Goal: Task Accomplishment & Management: Manage account settings

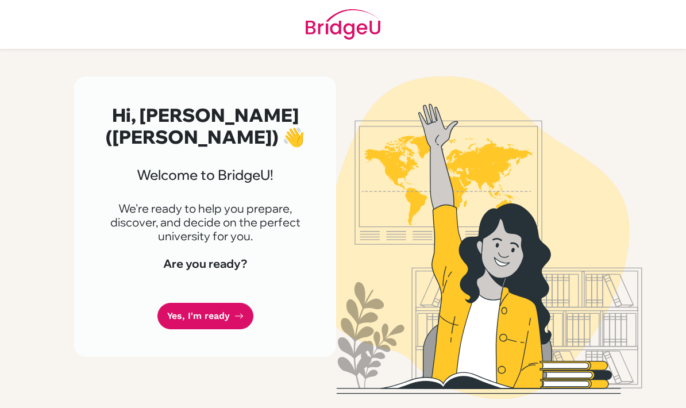
click at [211, 303] on link "Yes, I'm ready" at bounding box center [206, 316] width 96 height 27
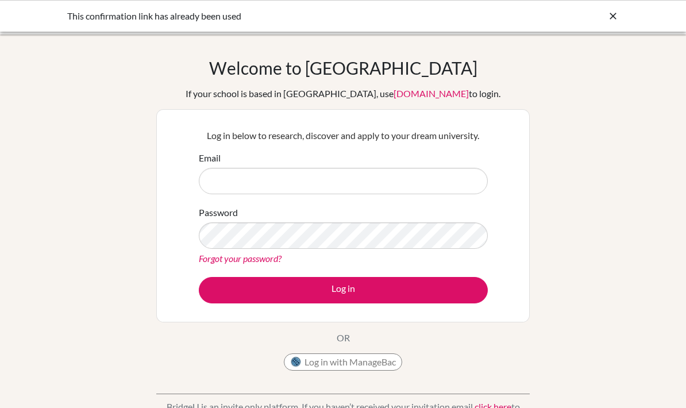
click at [299, 174] on input "Email" at bounding box center [343, 181] width 289 height 26
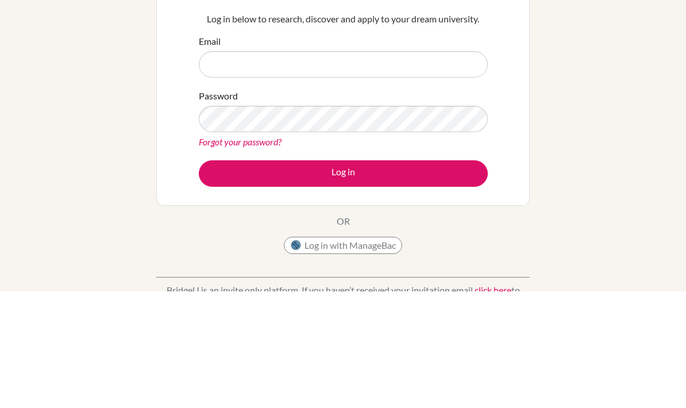
scroll to position [117, 0]
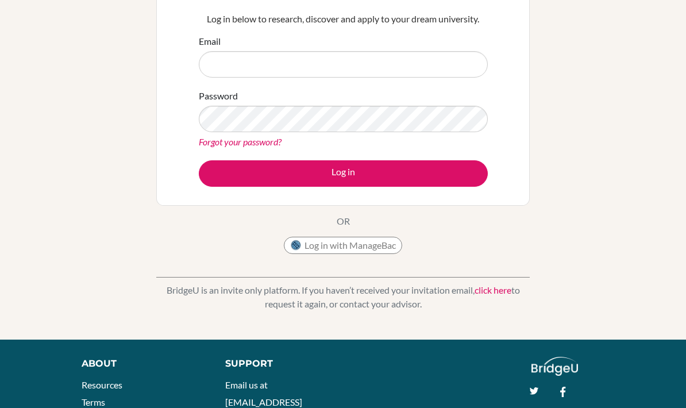
type input "[EMAIL_ADDRESS][DOMAIN_NAME]"
click at [429, 68] on input "[EMAIL_ADDRESS][DOMAIN_NAME]" at bounding box center [343, 64] width 289 height 26
click at [434, 178] on button "Log in" at bounding box center [343, 173] width 289 height 26
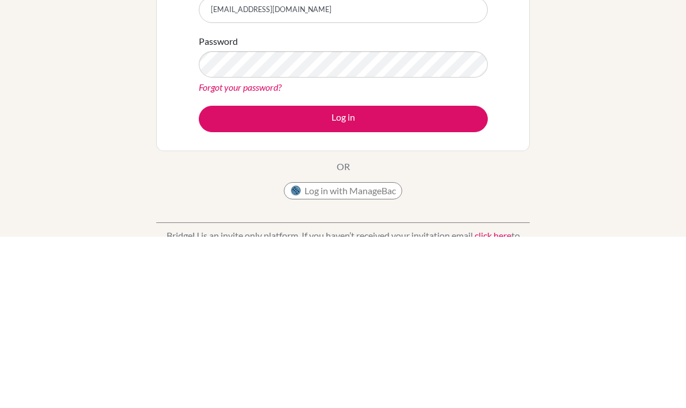
click at [450, 277] on button "Log in" at bounding box center [343, 290] width 289 height 26
click at [226, 277] on button "Log in" at bounding box center [343, 290] width 289 height 26
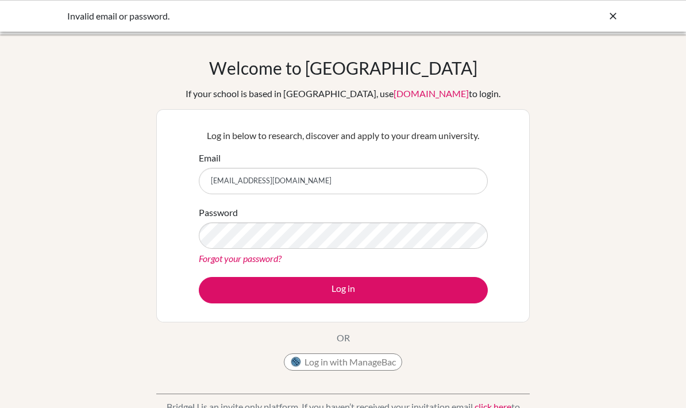
click at [262, 260] on link "Forgot your password?" at bounding box center [240, 258] width 83 height 11
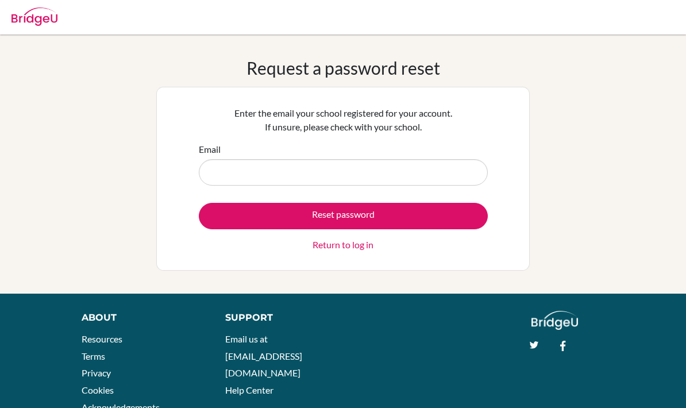
click at [240, 168] on input "Email" at bounding box center [343, 172] width 289 height 26
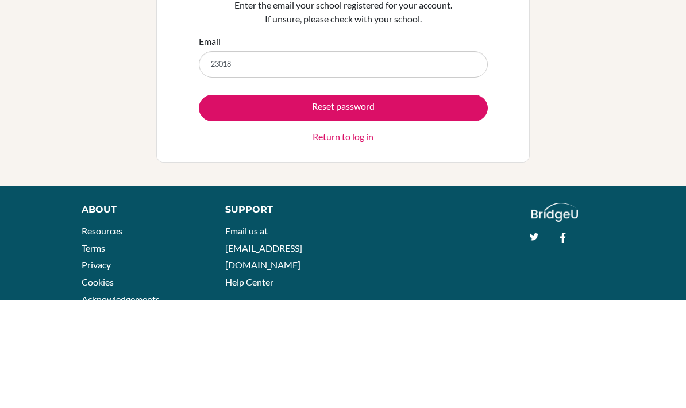
type input "23018@"
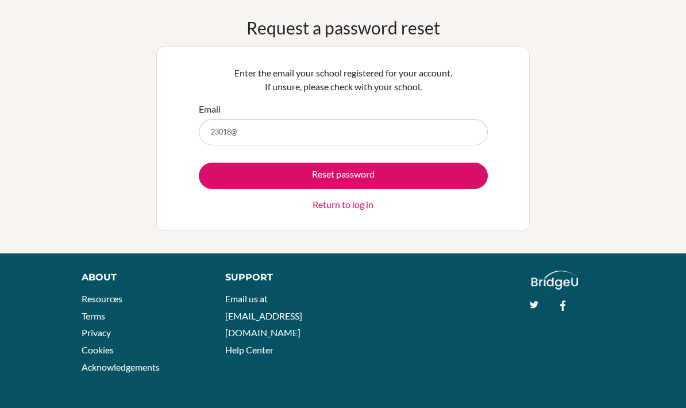
click at [272, 142] on input "23018@" at bounding box center [343, 132] width 289 height 26
click at [267, 134] on input "23018@" at bounding box center [343, 132] width 289 height 26
click at [264, 134] on input "23018@" at bounding box center [343, 132] width 289 height 26
click at [264, 133] on input "23018@" at bounding box center [343, 132] width 289 height 26
click at [254, 137] on input "23018@" at bounding box center [343, 132] width 289 height 26
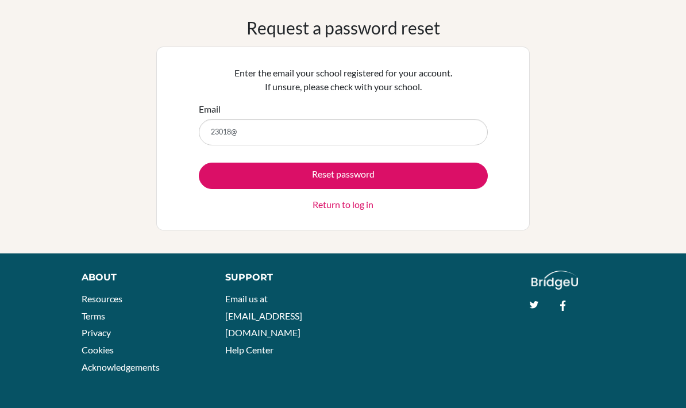
click at [271, 144] on input "23018@" at bounding box center [343, 132] width 289 height 26
click at [266, 134] on input "23018@" at bounding box center [343, 132] width 289 height 26
click at [420, 137] on input "23018@" at bounding box center [343, 132] width 289 height 26
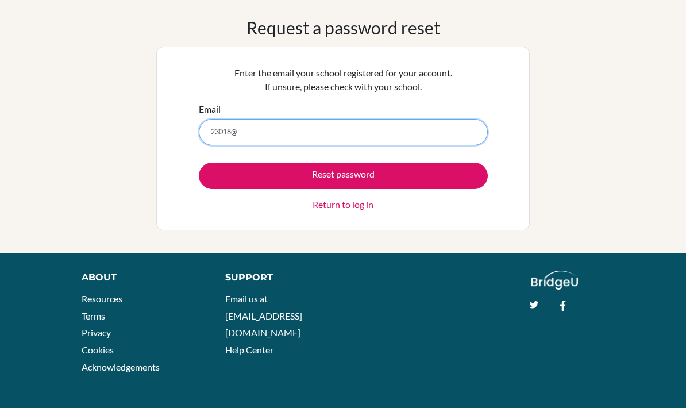
click at [406, 130] on input "23018@" at bounding box center [343, 132] width 289 height 26
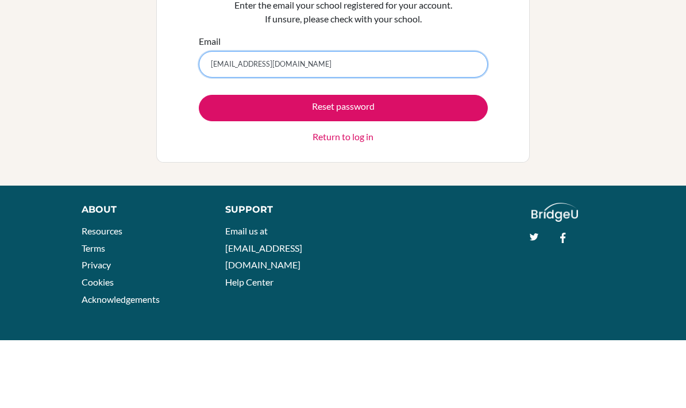
type input "230183@acis.ac.th"
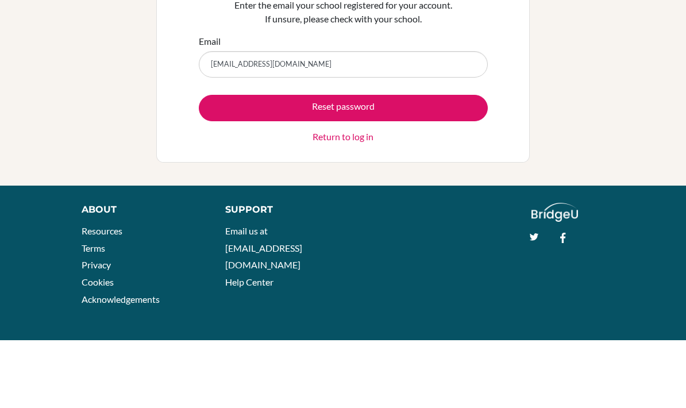
click at [220, 163] on button "Reset password" at bounding box center [343, 176] width 289 height 26
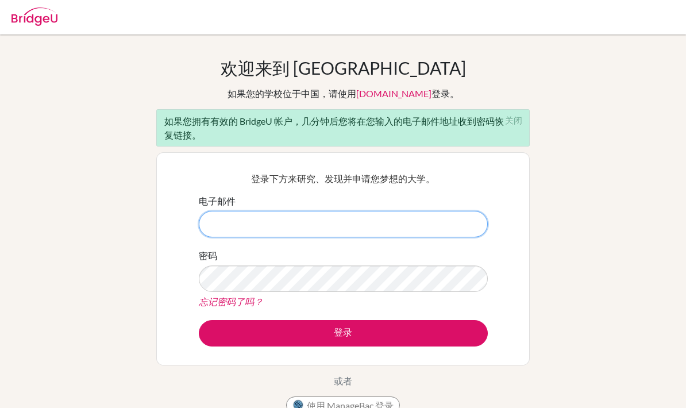
click at [225, 227] on input "电子邮件" at bounding box center [343, 224] width 289 height 26
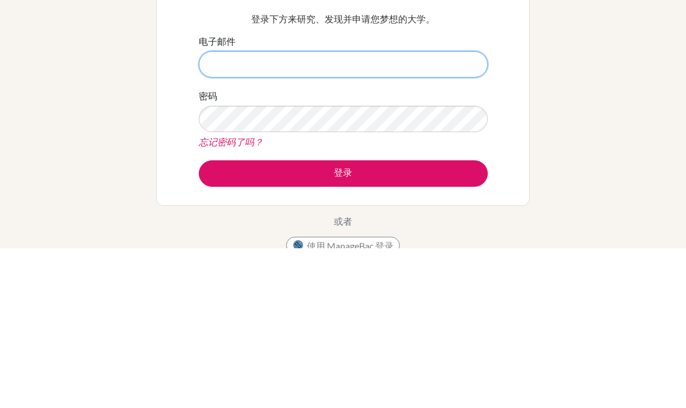
scroll to position [160, 0]
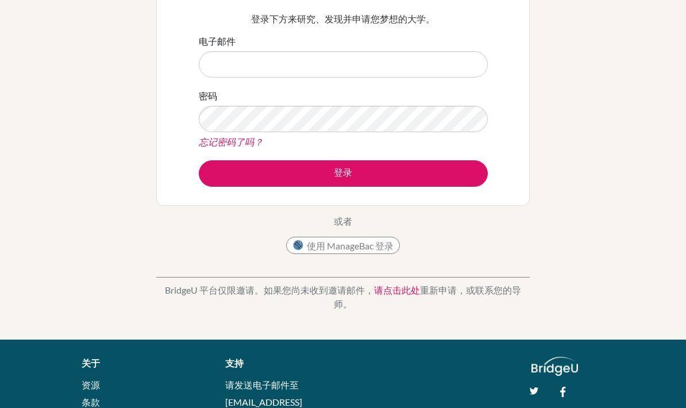
click at [147, 215] on div "欢迎来到 BridgeU 如果您的学校位于中国，请使用 app.bridge-u.com.cn 登录。 如果您拥有有效的 BridgeU 帐户，几分钟后您将在…" at bounding box center [343, 107] width 686 height 419
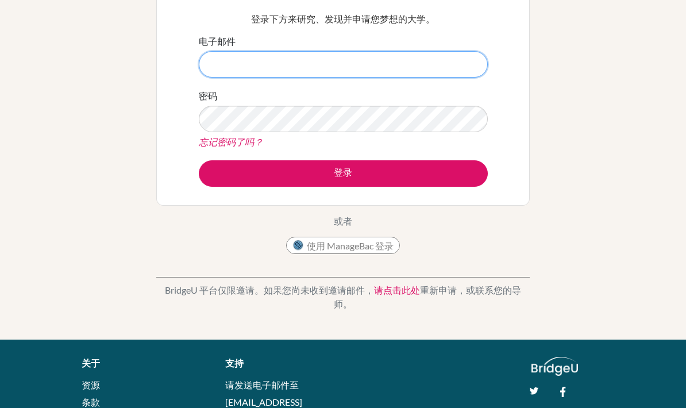
click at [249, 66] on input "电子邮件" at bounding box center [343, 64] width 289 height 26
type input "230183@acis"
click at [343, 173] on button "登录" at bounding box center [343, 173] width 289 height 26
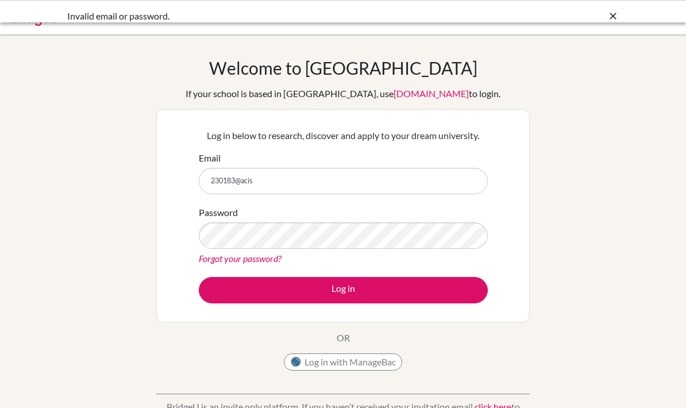
click at [275, 174] on input "230183@acis" at bounding box center [343, 181] width 289 height 26
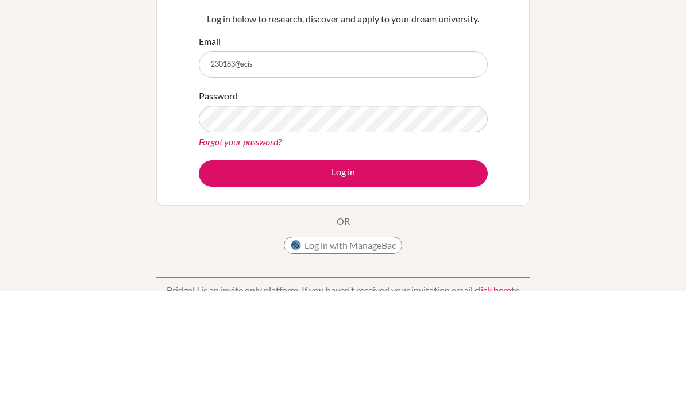
click at [274, 168] on input "230183@acis" at bounding box center [343, 181] width 289 height 26
type input "[EMAIL_ADDRESS][DOMAIN_NAME]"
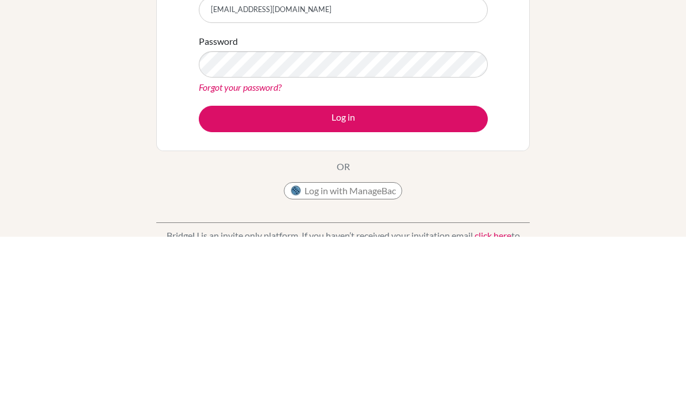
click at [254, 277] on button "Log in" at bounding box center [343, 290] width 289 height 26
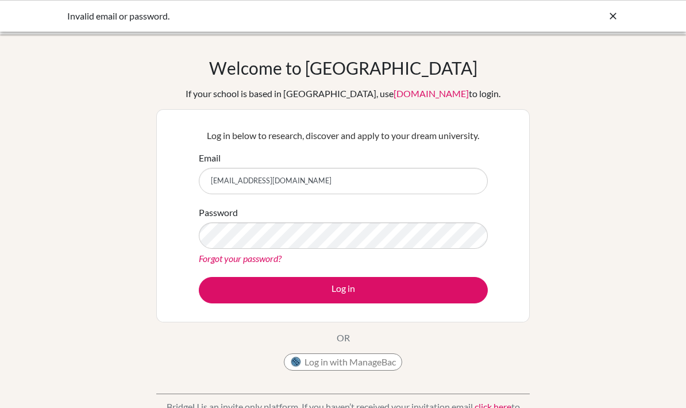
click at [216, 261] on link "Forgot your password?" at bounding box center [240, 258] width 83 height 11
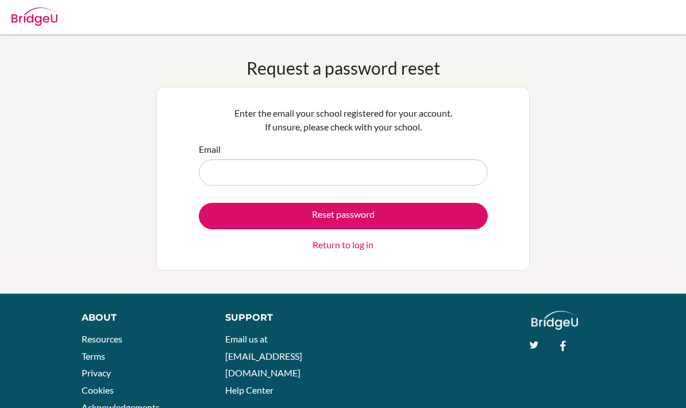
click at [379, 178] on input "Email" at bounding box center [343, 172] width 289 height 26
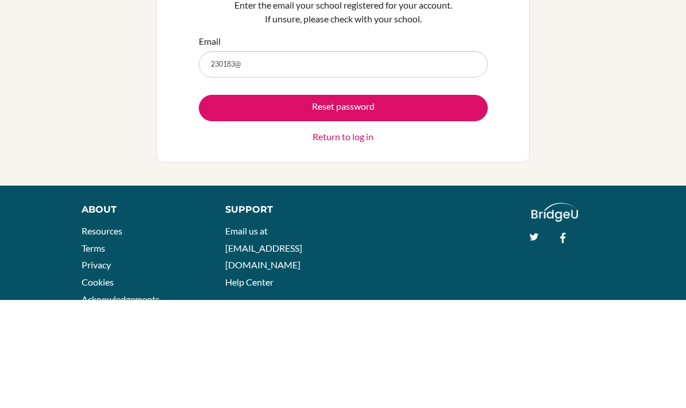
type input "[EMAIL_ADDRESS][DOMAIN_NAME]"
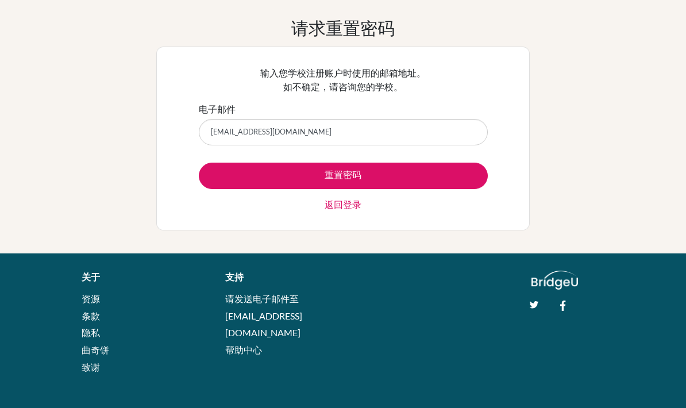
click at [402, 176] on button "重置密码" at bounding box center [343, 176] width 289 height 26
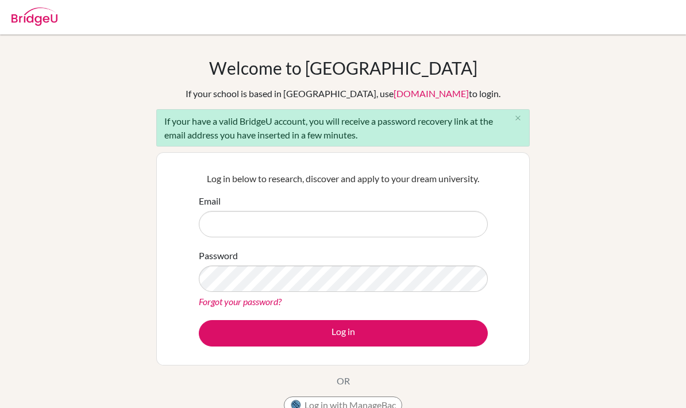
click at [355, 232] on input "Email" at bounding box center [343, 224] width 289 height 26
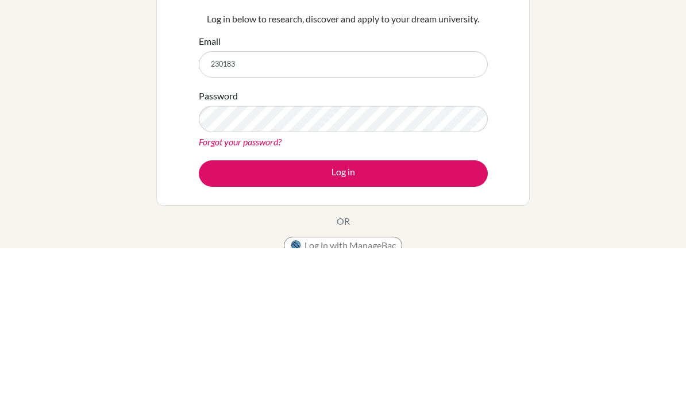
type input "[EMAIL_ADDRESS][DOMAIN_NAME]"
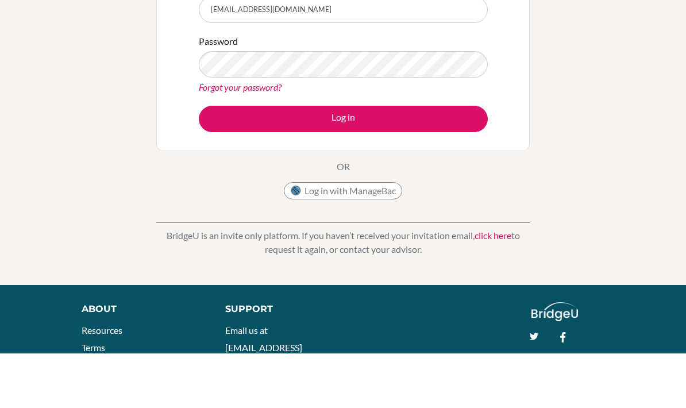
click at [228, 160] on button "Log in" at bounding box center [343, 173] width 289 height 26
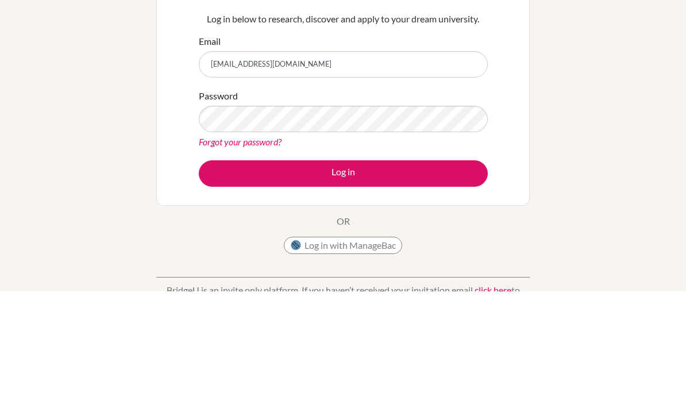
scroll to position [117, 0]
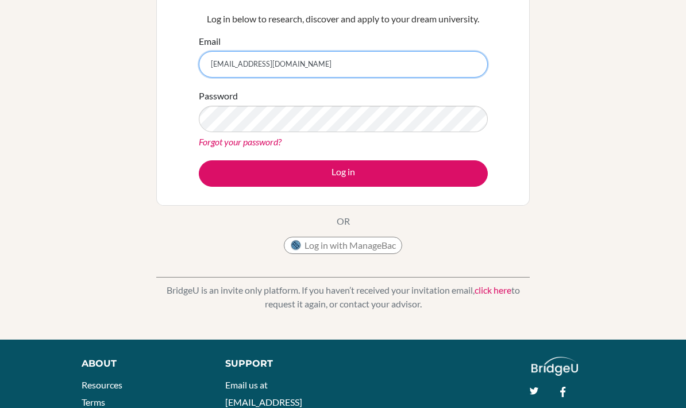
click at [387, 55] on input "[EMAIL_ADDRESS][DOMAIN_NAME]" at bounding box center [343, 64] width 289 height 26
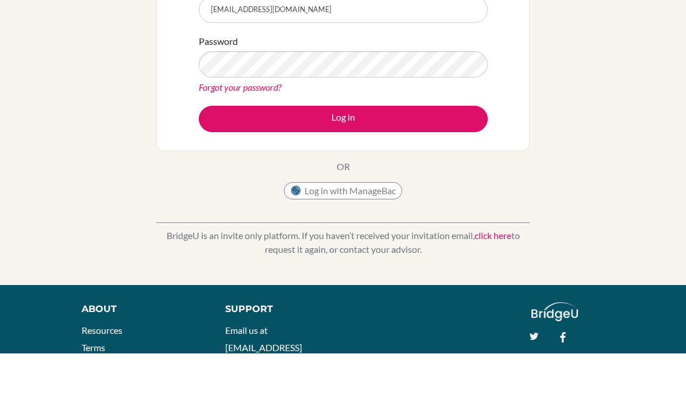
click at [225, 160] on button "Log in" at bounding box center [343, 173] width 289 height 26
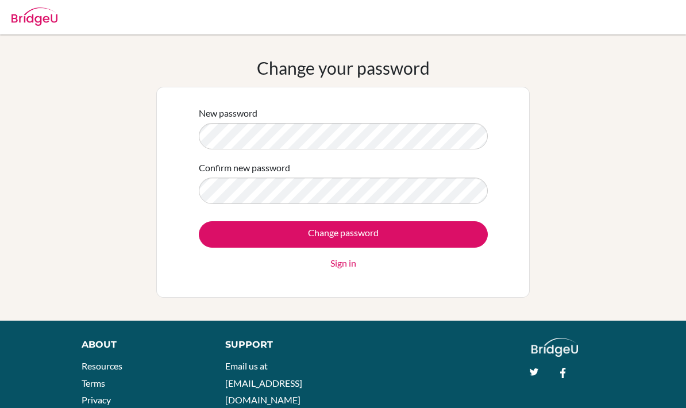
scroll to position [72, 0]
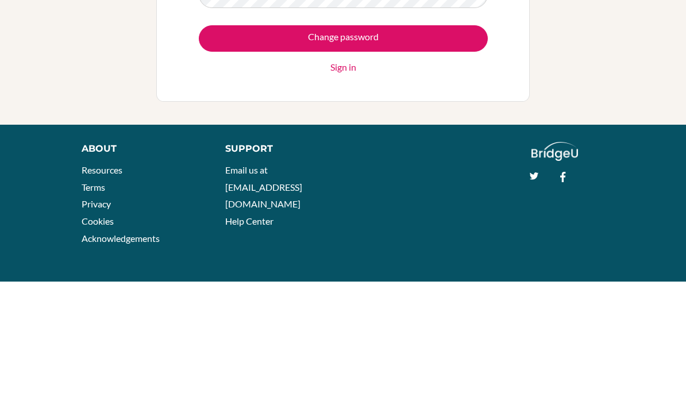
click at [439, 152] on input "Change password" at bounding box center [343, 165] width 289 height 26
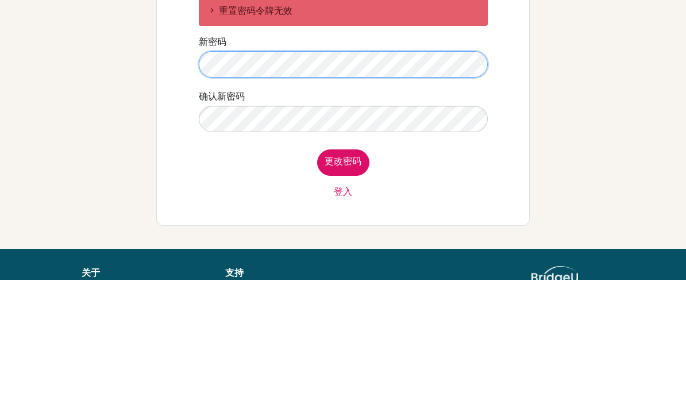
scroll to position [124, 0]
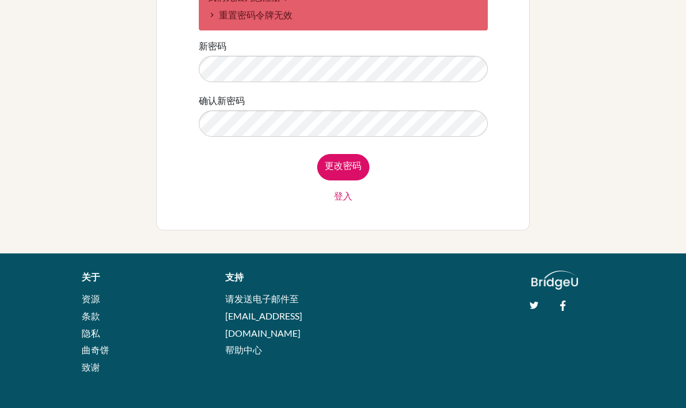
click at [352, 164] on input "更改密码" at bounding box center [343, 167] width 52 height 26
type input "Change password"
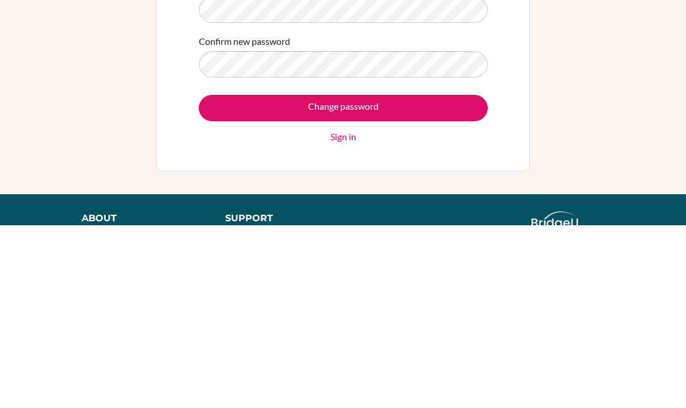
click at [229, 278] on input "Change password" at bounding box center [343, 291] width 289 height 26
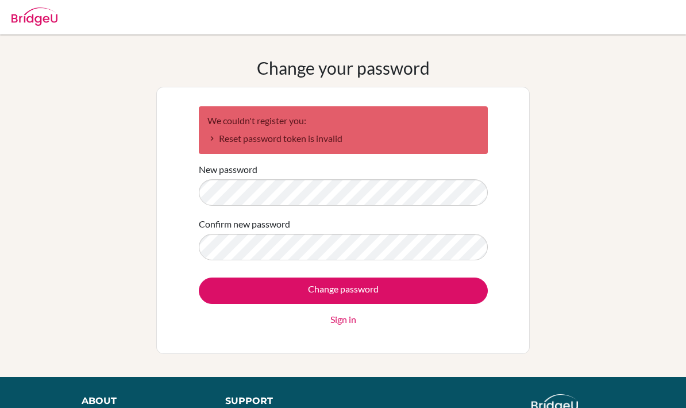
click at [340, 315] on link "Sign in" at bounding box center [344, 320] width 26 height 14
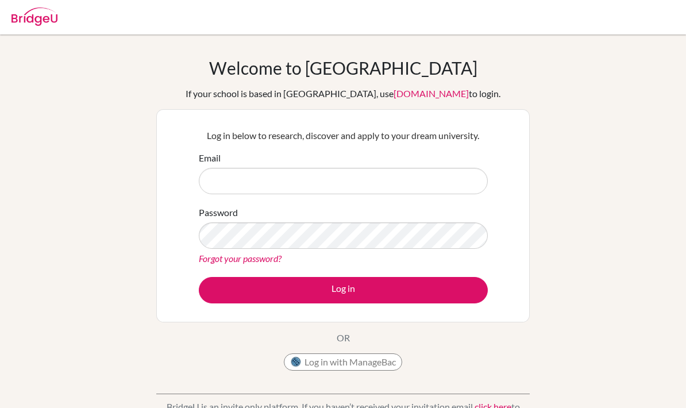
click at [411, 291] on button "Log in" at bounding box center [343, 290] width 289 height 26
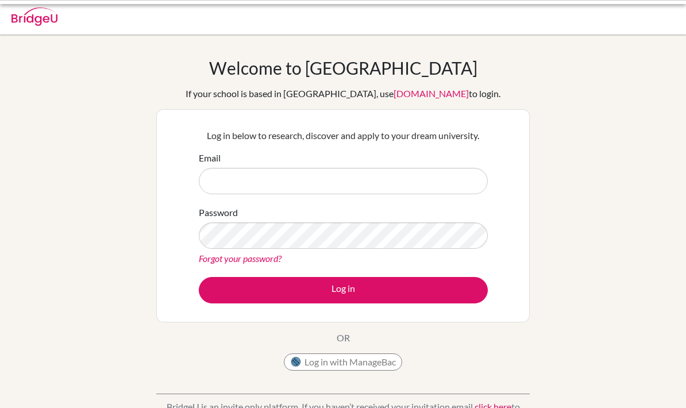
scroll to position [117, 0]
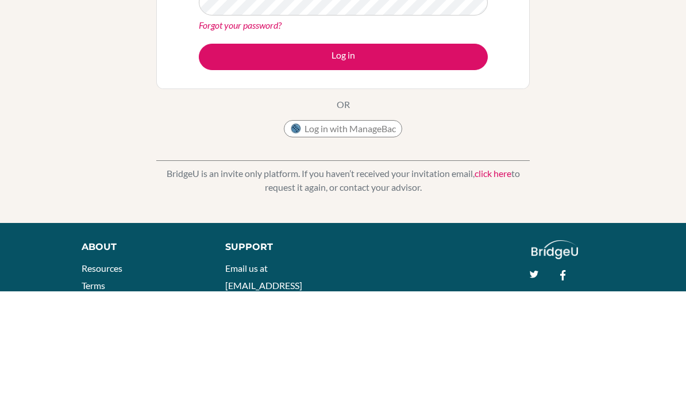
type input "[EMAIL_ADDRESS][DOMAIN_NAME]"
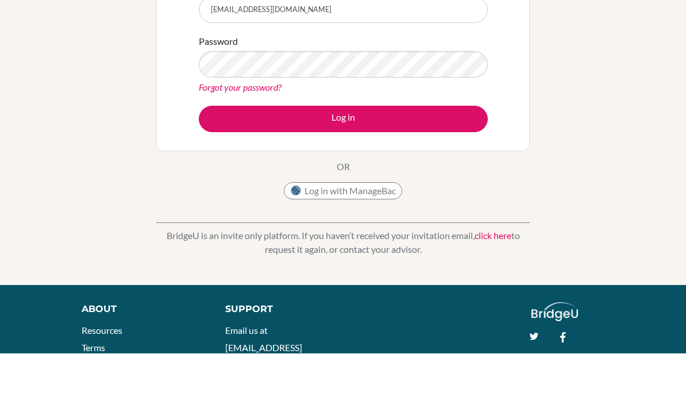
click at [216, 160] on button "Log in" at bounding box center [343, 173] width 289 height 26
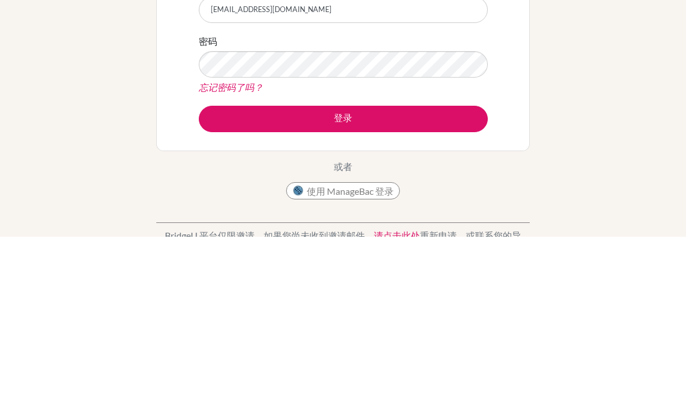
click at [229, 253] on font "忘记密码了吗？" at bounding box center [231, 258] width 64 height 11
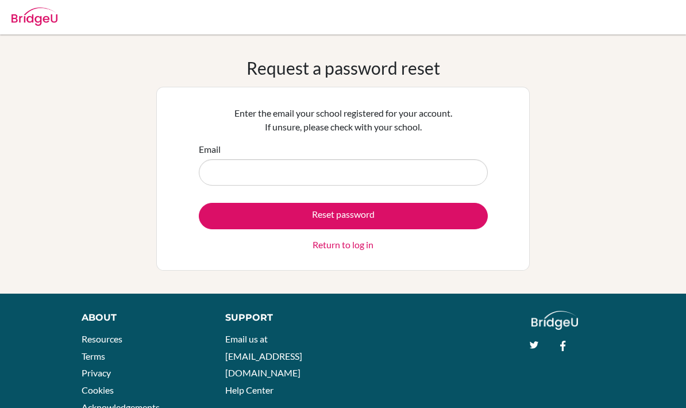
click at [347, 248] on link "Return to log in" at bounding box center [343, 245] width 61 height 14
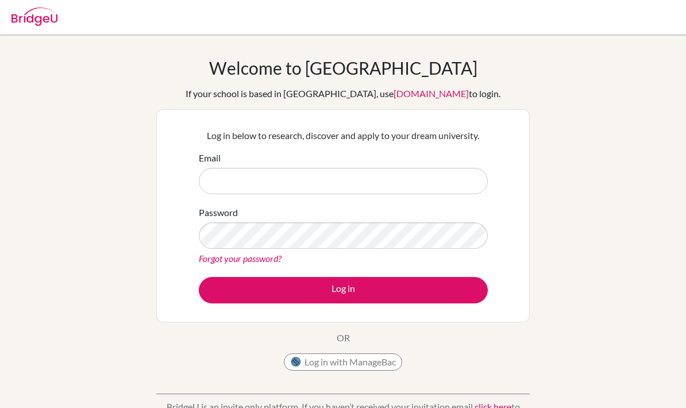
click at [343, 364] on button "Log in with ManageBac" at bounding box center [343, 362] width 118 height 17
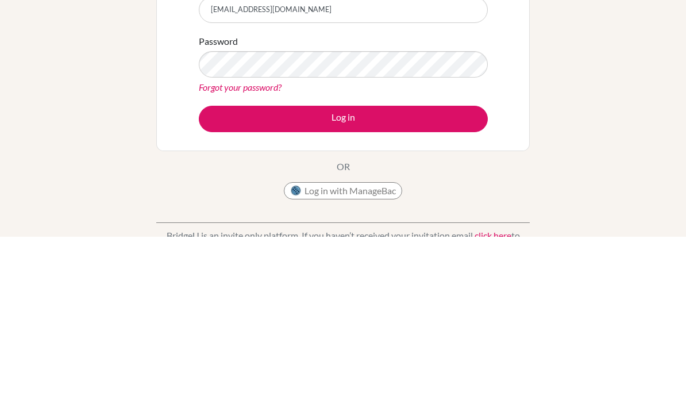
click at [219, 253] on link "Forgot your password?" at bounding box center [240, 258] width 83 height 11
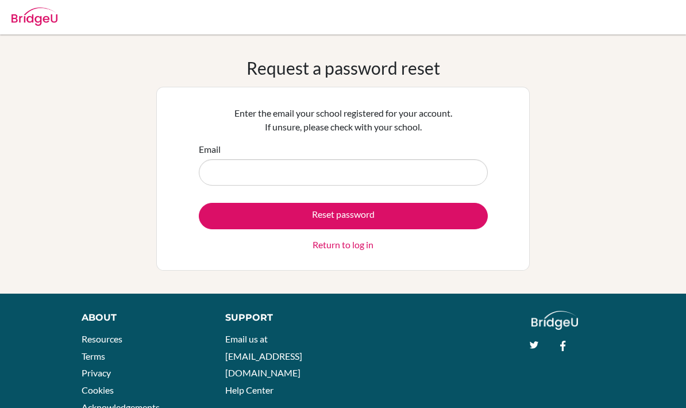
click at [390, 184] on input "Email" at bounding box center [343, 172] width 289 height 26
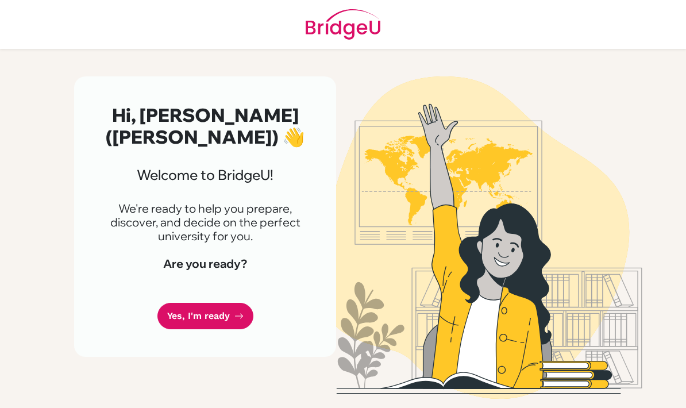
click at [194, 303] on link "Yes, I'm ready" at bounding box center [206, 316] width 96 height 27
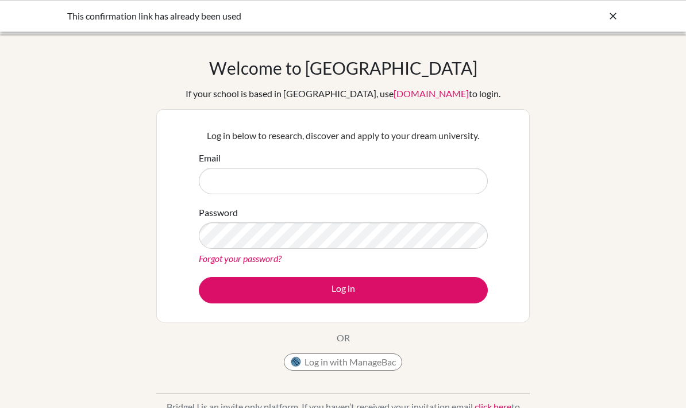
click at [226, 178] on input "Email" at bounding box center [343, 181] width 289 height 26
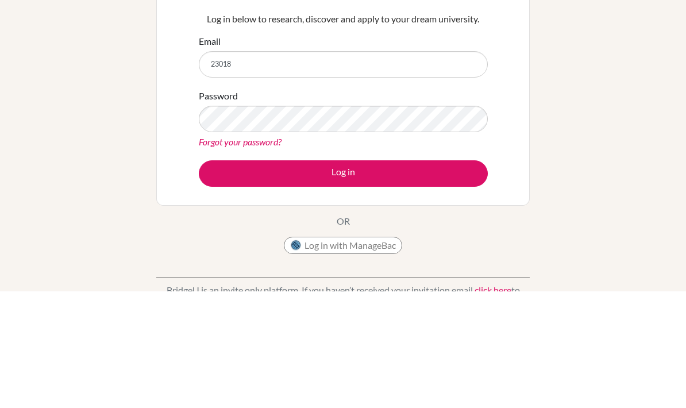
type input "[EMAIL_ADDRESS][DOMAIN_NAME]"
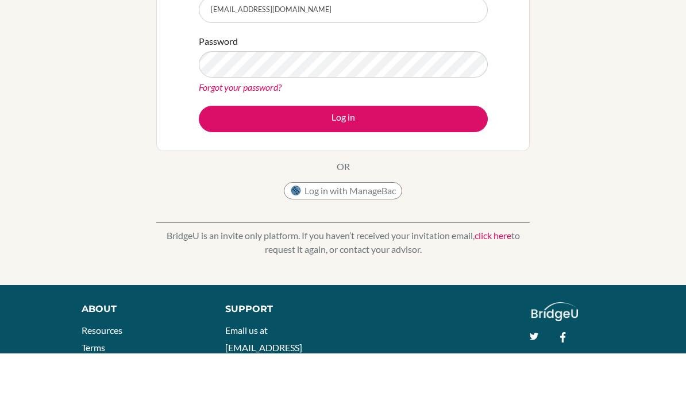
click at [219, 160] on button "Log in" at bounding box center [343, 173] width 289 height 26
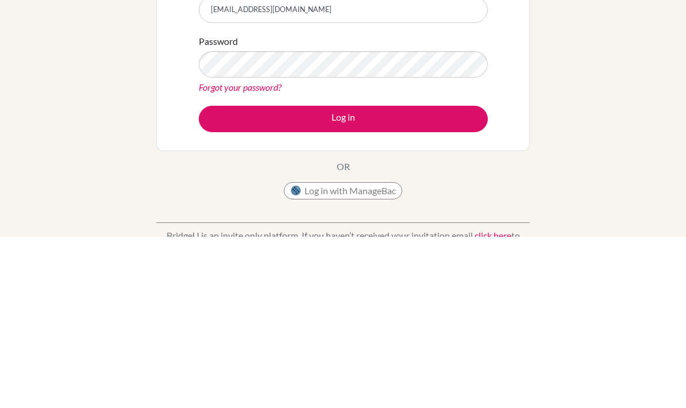
click at [442, 277] on button "Log in" at bounding box center [343, 290] width 289 height 26
click at [208, 253] on link "Forgot your password?" at bounding box center [240, 258] width 83 height 11
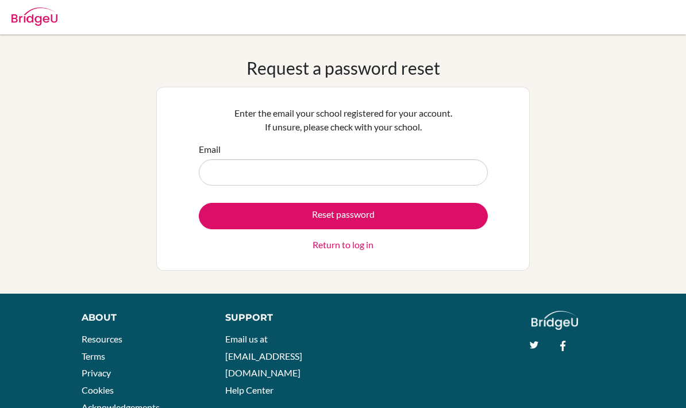
click at [357, 248] on link "Return to log in" at bounding box center [343, 245] width 61 height 14
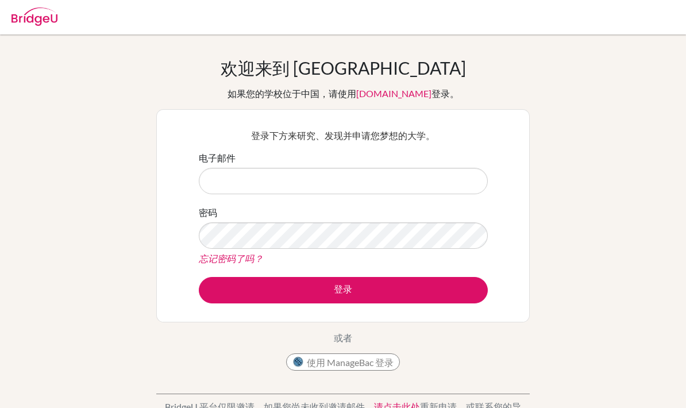
click at [359, 366] on font "使用 ManageBac 登录" at bounding box center [350, 362] width 87 height 11
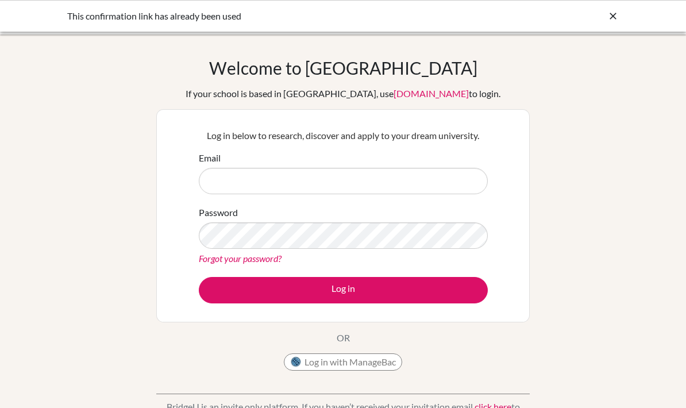
click at [332, 186] on input "Email" at bounding box center [343, 181] width 289 height 26
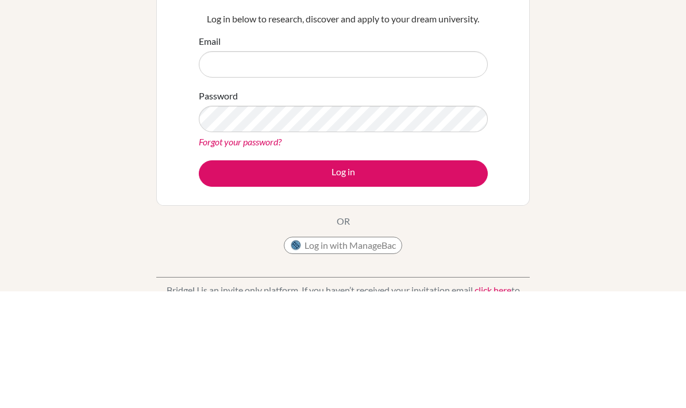
click at [155, 69] on div "Welcome to BridgeU If your school is based in China, use app.bridge-u.com.cn to…" at bounding box center [343, 245] width 686 height 376
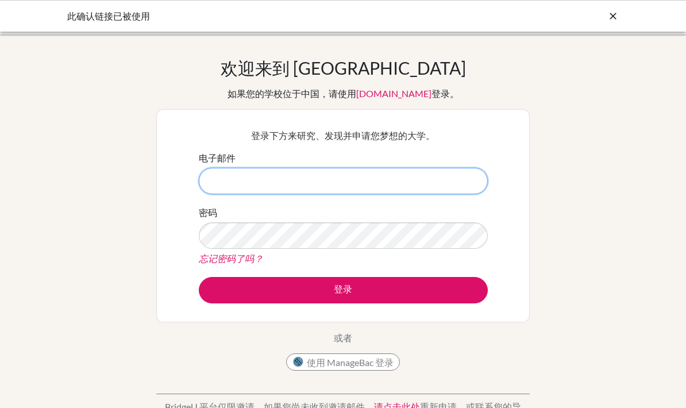
click at [228, 184] on input "电子邮件" at bounding box center [343, 181] width 289 height 26
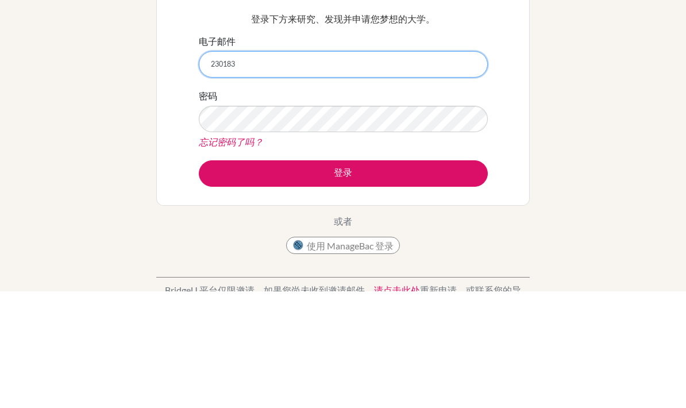
type input "[EMAIL_ADDRESS][DOMAIN_NAME]"
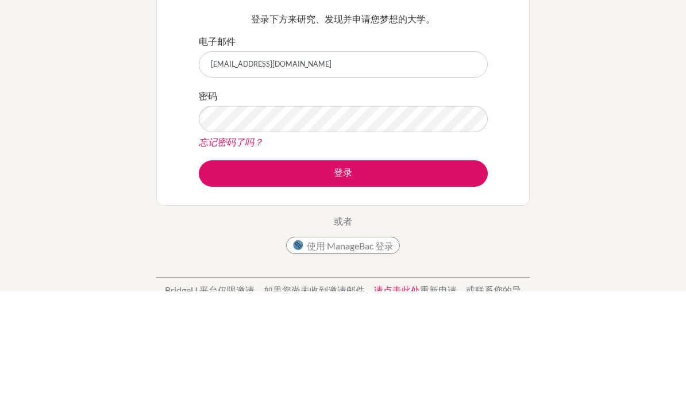
scroll to position [117, 0]
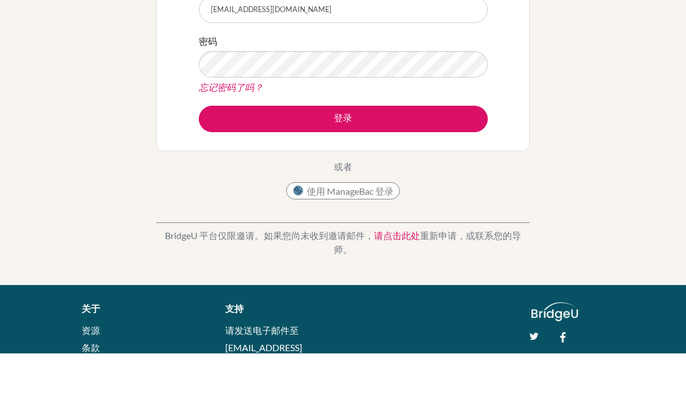
click at [424, 160] on button "登录" at bounding box center [343, 173] width 289 height 26
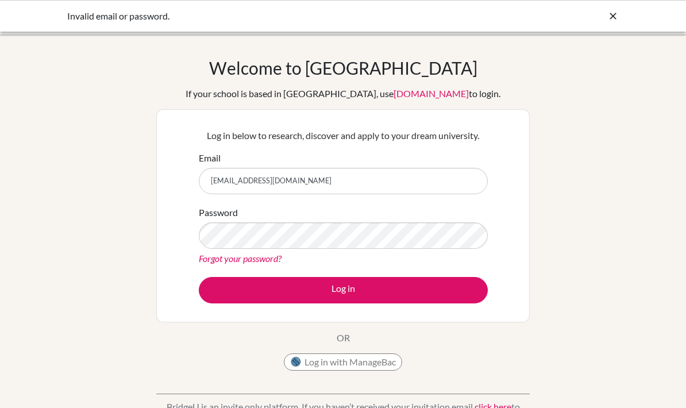
click at [89, 11] on div "Invalid email or password." at bounding box center [256, 16] width 379 height 14
click at [72, 16] on div "Invalid email or password." at bounding box center [256, 16] width 379 height 14
click at [79, 14] on div "Invalid email or password." at bounding box center [256, 16] width 379 height 14
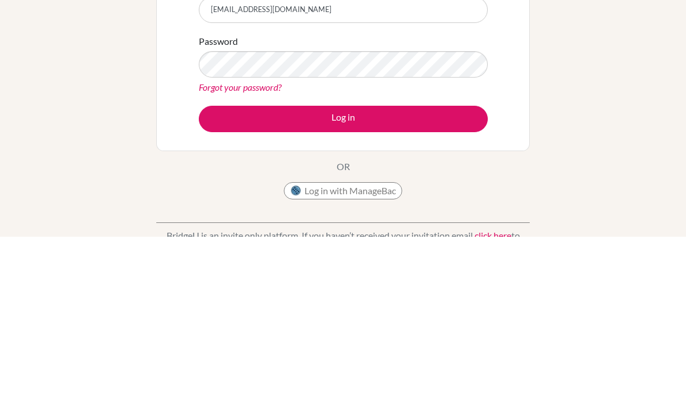
click at [213, 253] on link "Forgot your password?" at bounding box center [240, 258] width 83 height 11
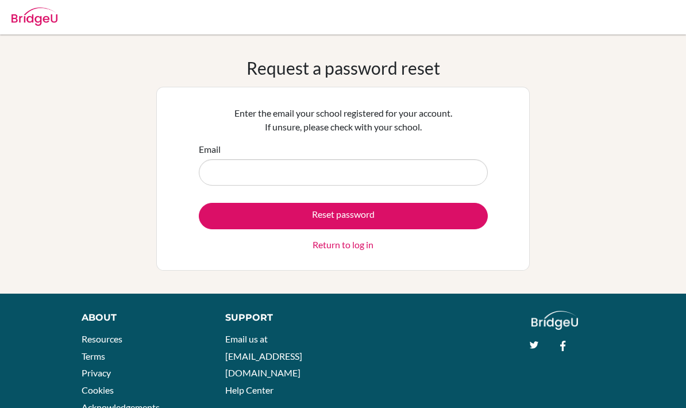
click at [229, 165] on input "Email" at bounding box center [343, 172] width 289 height 26
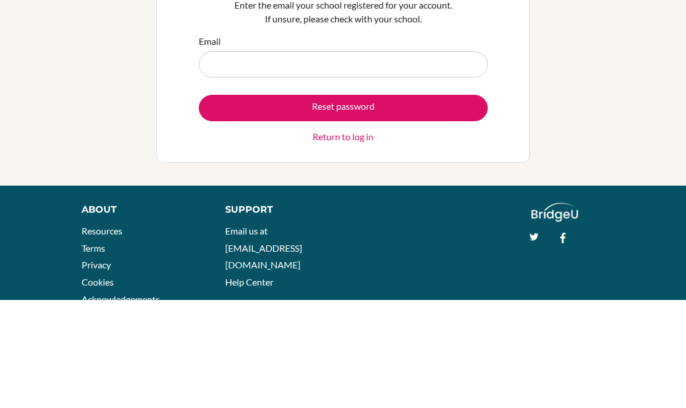
scroll to position [40, 0]
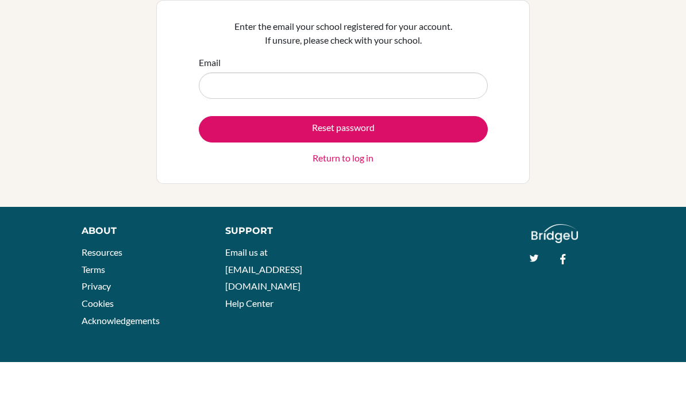
click at [424, 119] on input "Email" at bounding box center [343, 132] width 289 height 26
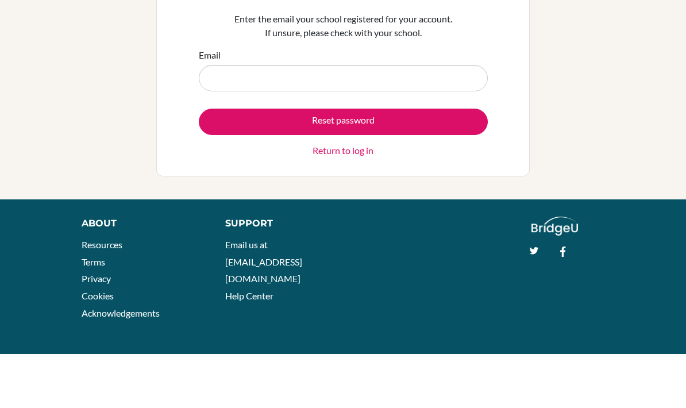
click at [444, 119] on input "Email" at bounding box center [343, 132] width 289 height 26
type input "[EMAIL_ADDRESS][DOMAIN_NAME]"
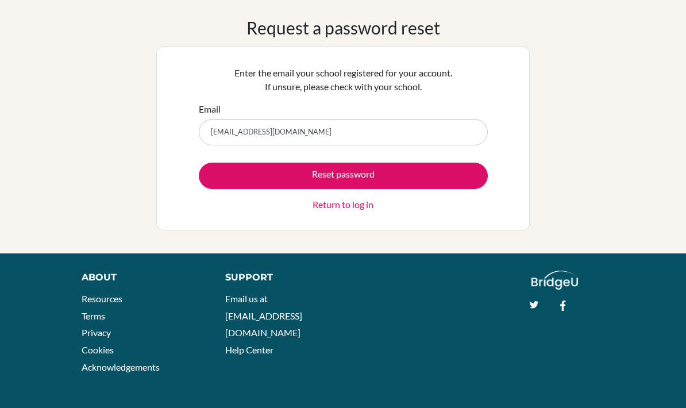
click at [348, 208] on link "Return to log in" at bounding box center [343, 205] width 61 height 14
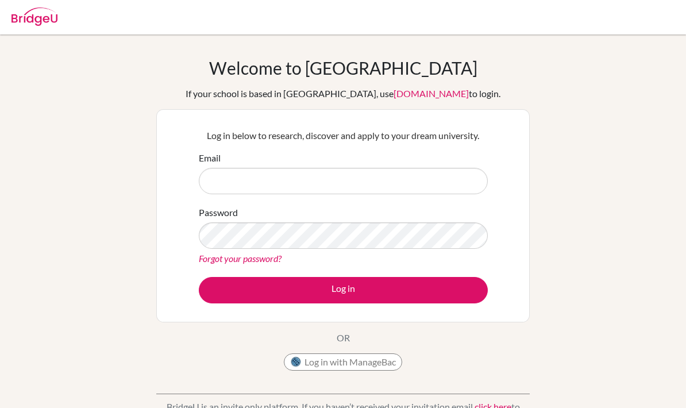
click at [405, 174] on input "Email" at bounding box center [343, 181] width 289 height 26
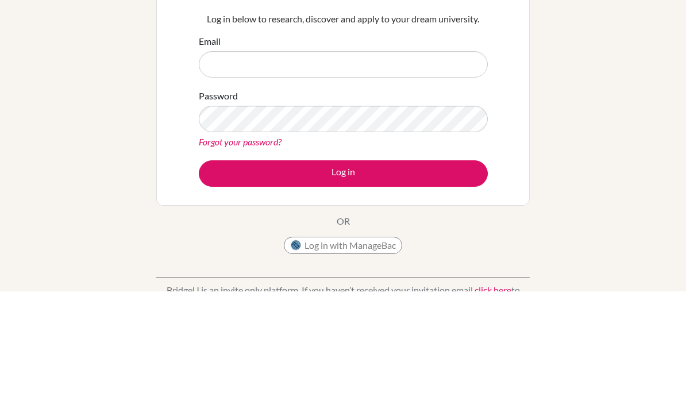
click at [580, 57] on div "Welcome to [GEOGRAPHIC_DATA] If your school is based in [GEOGRAPHIC_DATA], use …" at bounding box center [343, 245] width 686 height 376
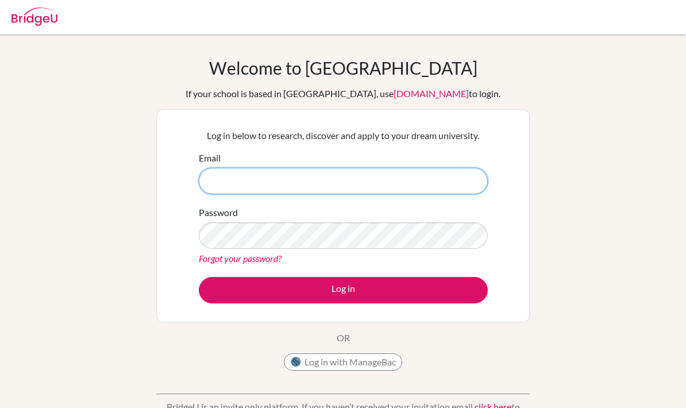
click at [306, 182] on input "Email" at bounding box center [343, 181] width 289 height 26
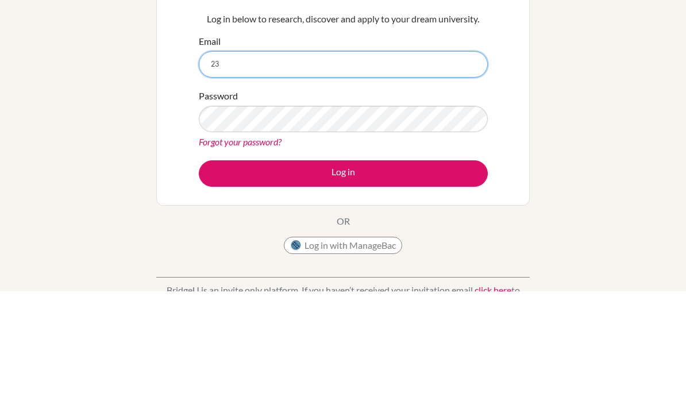
type input "[EMAIL_ADDRESS][DOMAIN_NAME]"
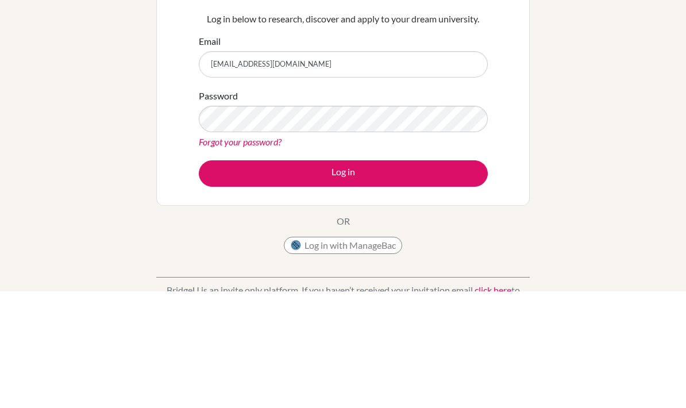
scroll to position [117, 0]
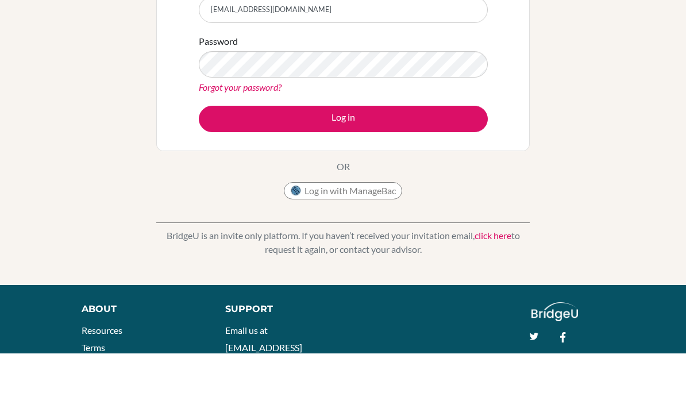
click at [390, 160] on button "Log in" at bounding box center [343, 173] width 289 height 26
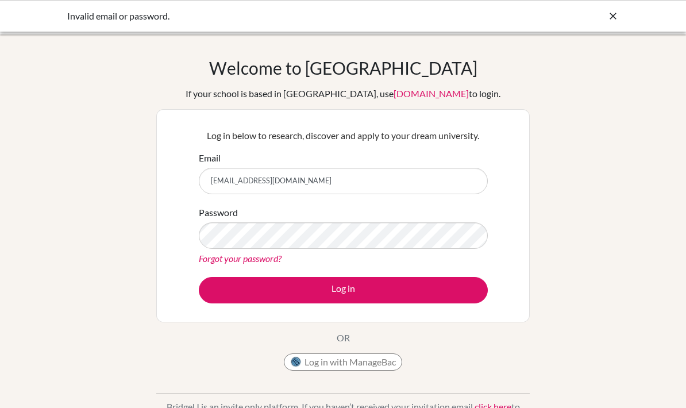
scroll to position [171, 0]
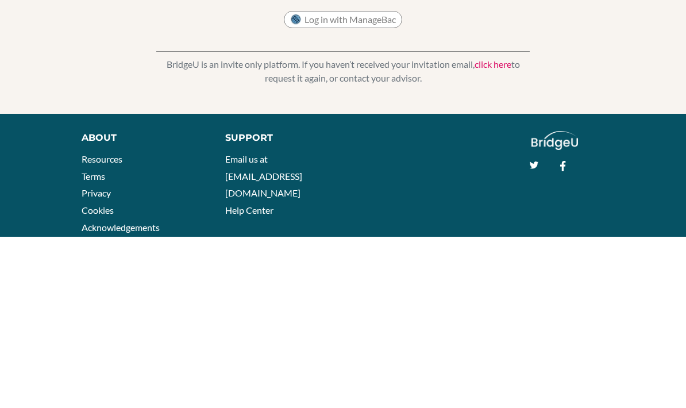
click at [367, 113] on button "Log in" at bounding box center [343, 119] width 289 height 26
